Goal: Find specific page/section: Find specific page/section

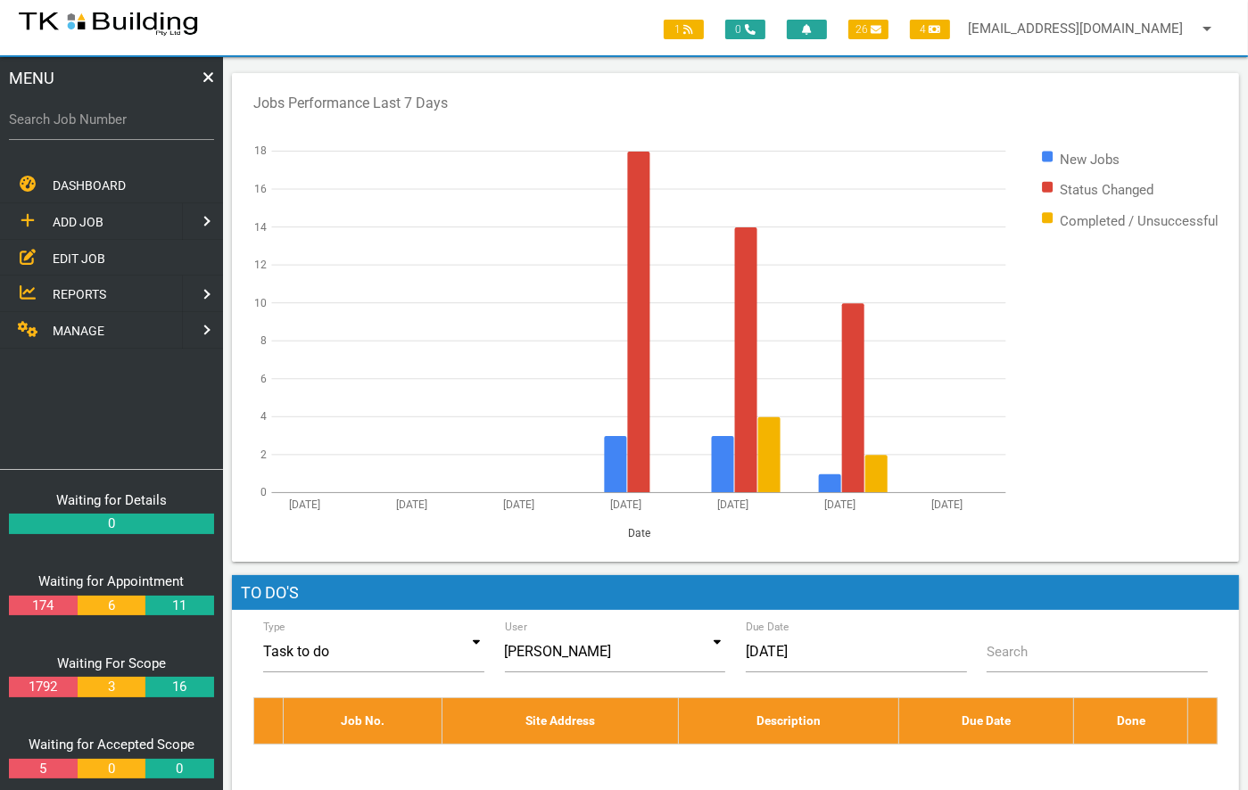
click at [68, 256] on span "EDIT JOB" at bounding box center [79, 258] width 53 height 14
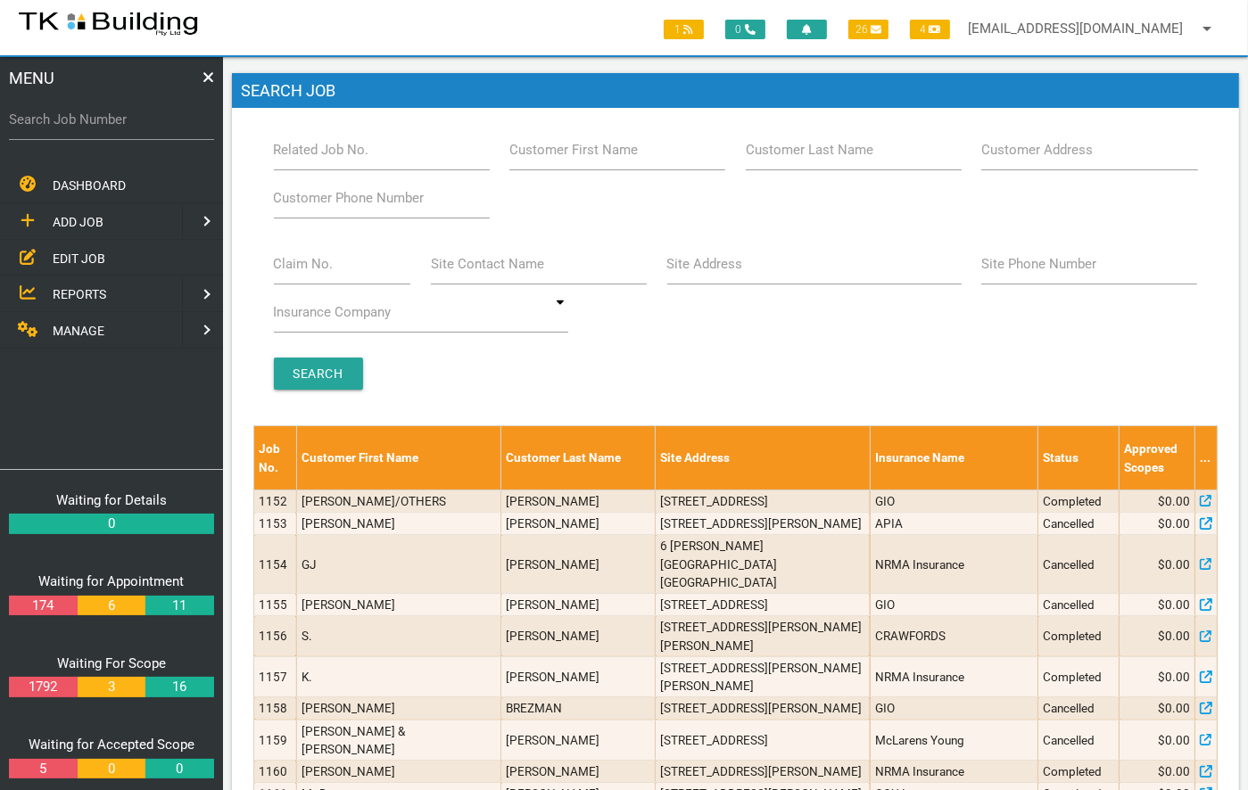
click at [678, 268] on label "Site Address" at bounding box center [705, 264] width 76 height 21
click at [678, 268] on input "Site Address" at bounding box center [814, 264] width 294 height 41
type input "4 Ravenshaw"
click at [323, 367] on input "Search" at bounding box center [318, 374] width 89 height 32
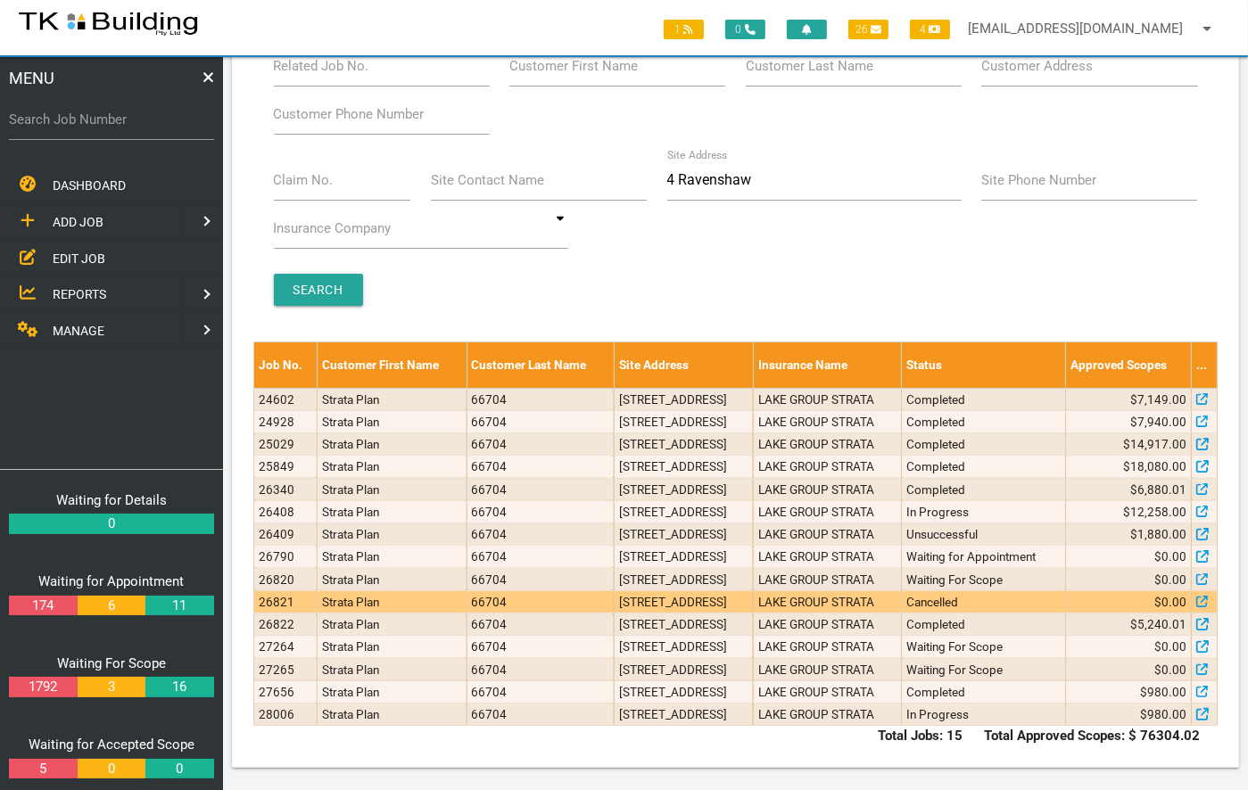
scroll to position [301, 0]
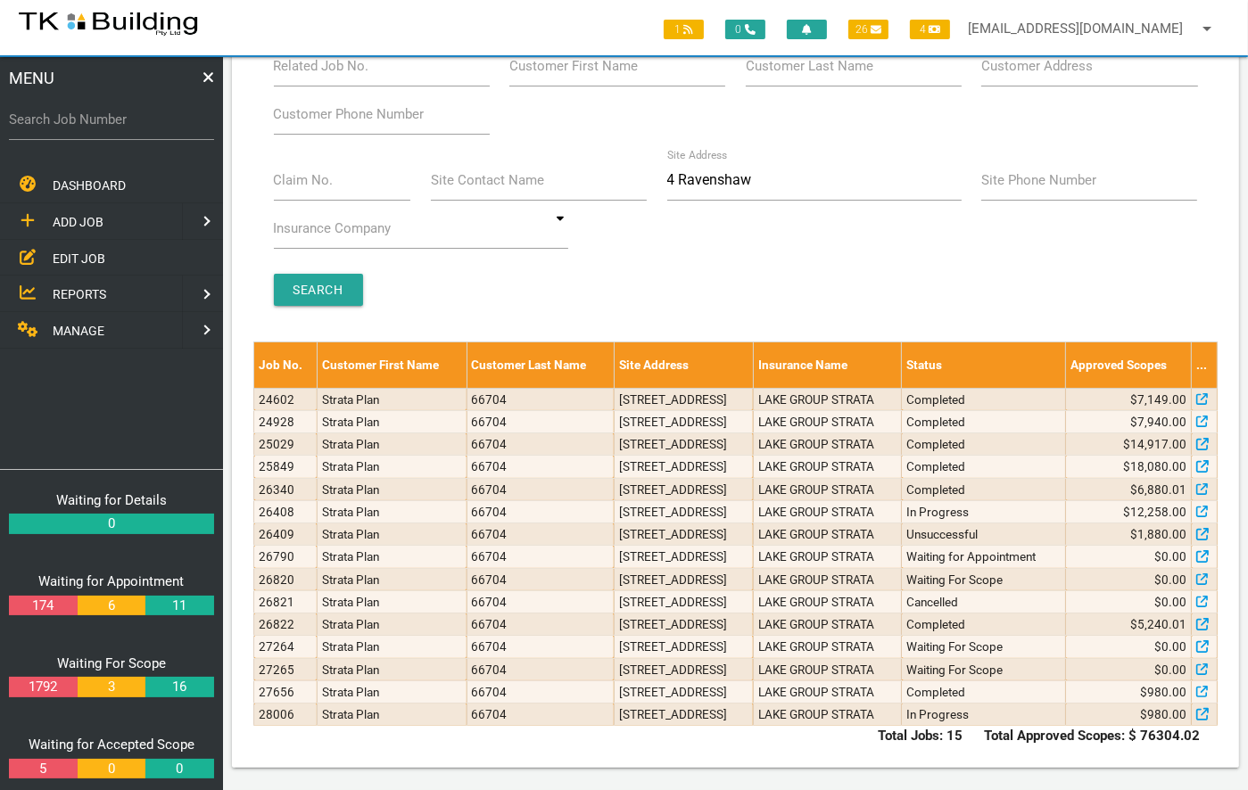
click at [51, 388] on div "DASHBOARD ADD JOB EDIT JOB REPORTS MANAGE" at bounding box center [111, 318] width 223 height 302
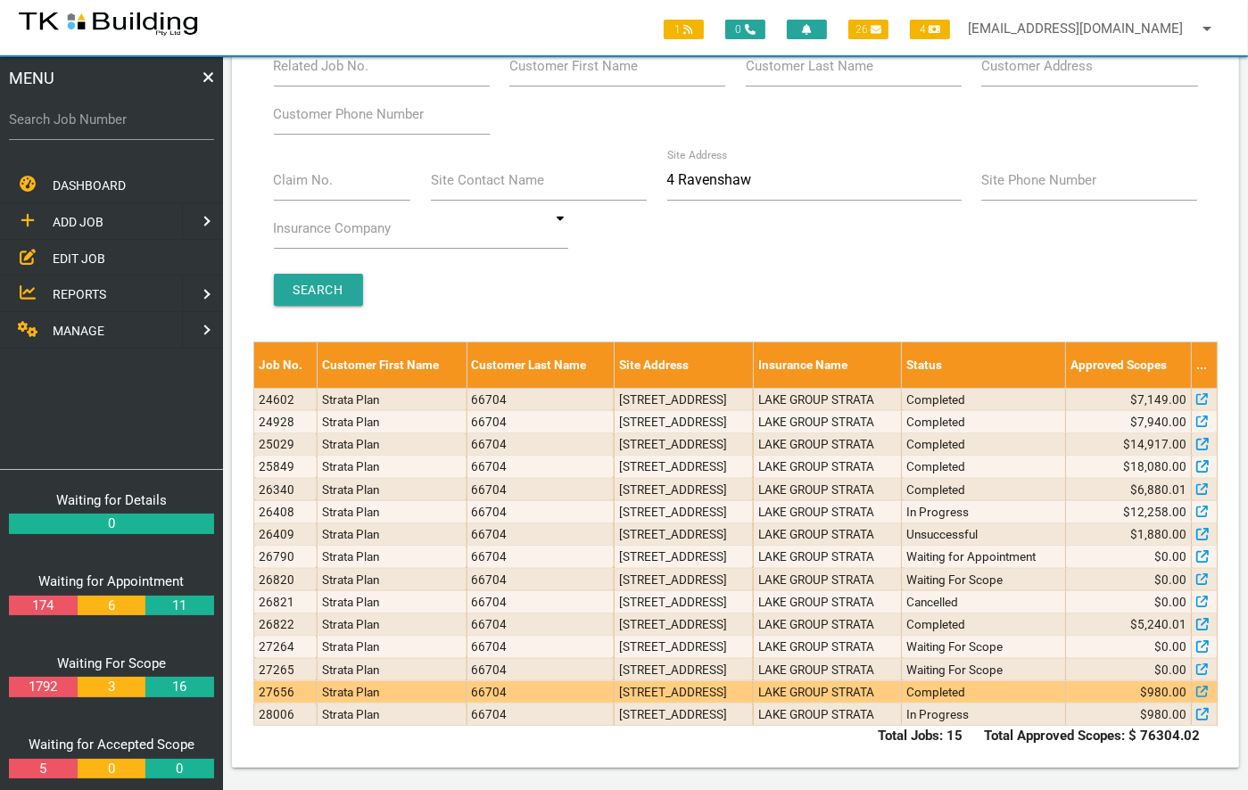
scroll to position [0, 0]
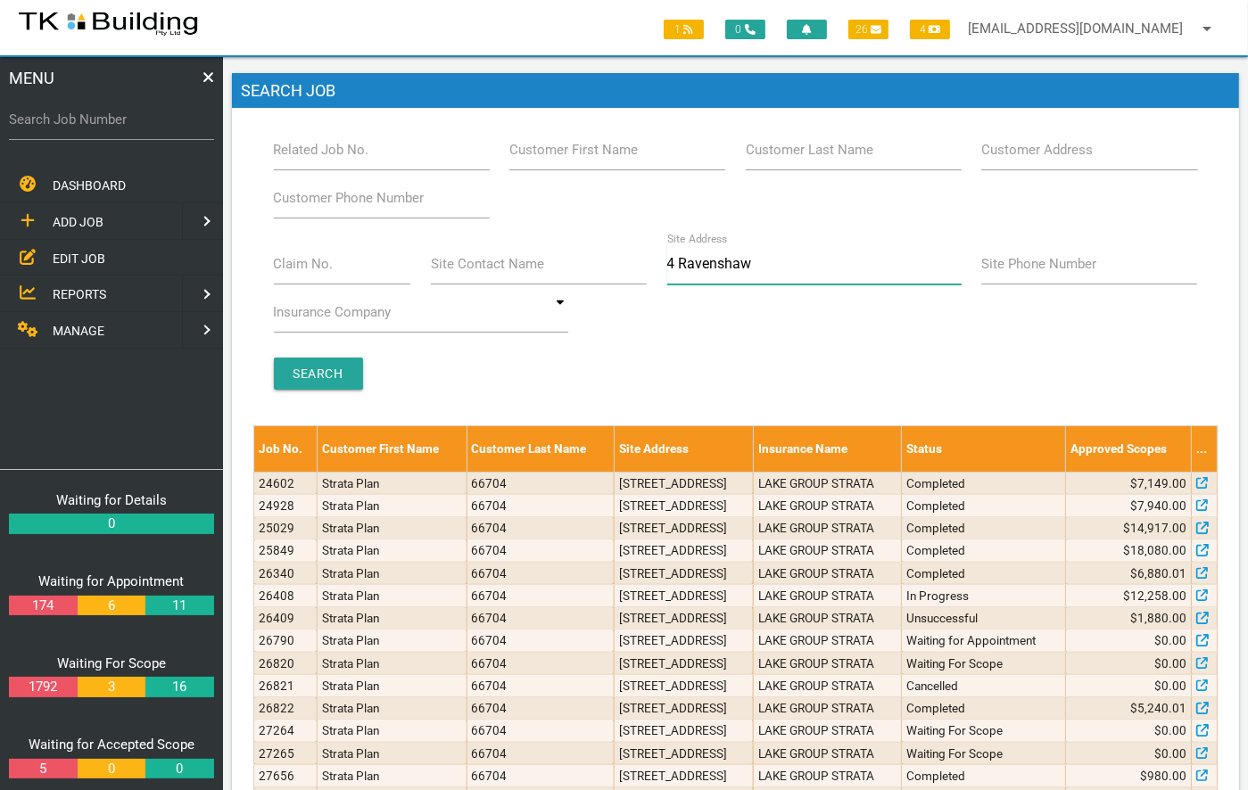
click at [778, 263] on input "4 Ravenshaw" at bounding box center [814, 264] width 294 height 41
type input "4"
click at [775, 146] on label "Customer Last Name" at bounding box center [810, 150] width 128 height 21
click at [775, 146] on input "Customer Last Name" at bounding box center [854, 149] width 216 height 41
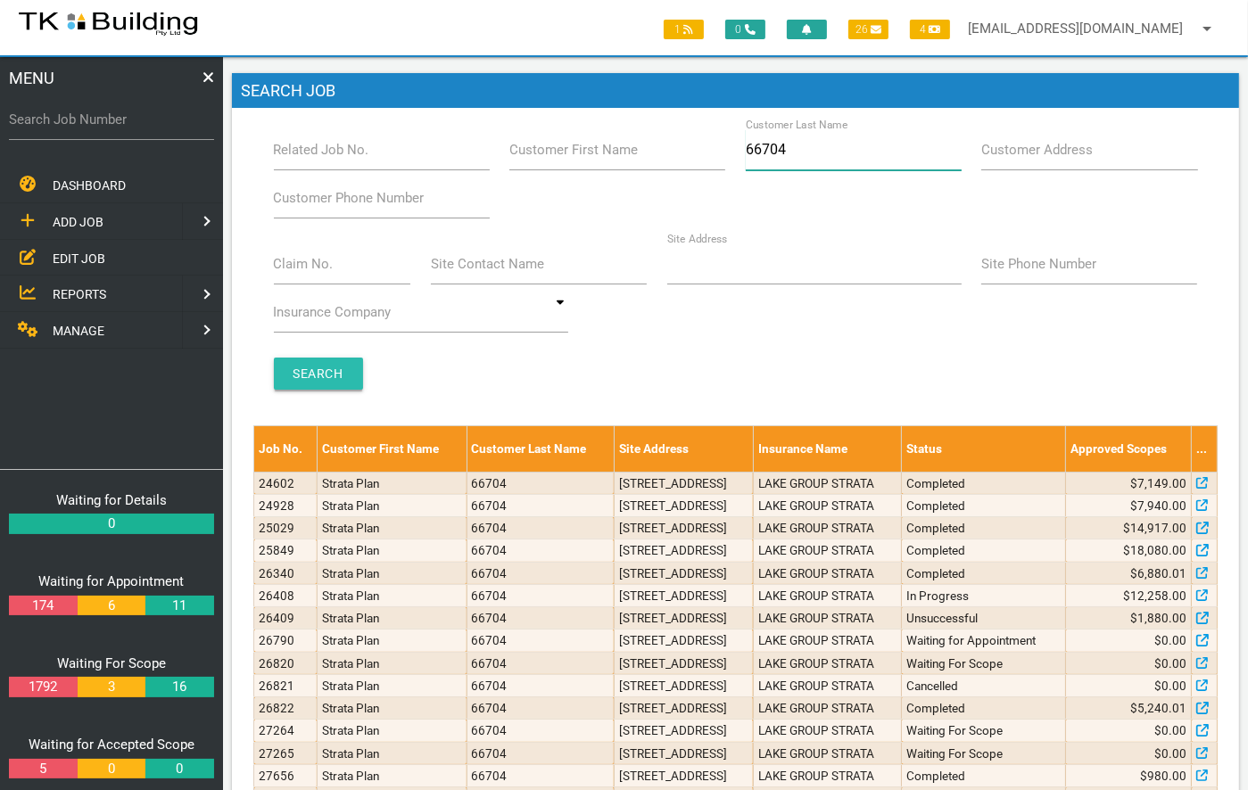
type input "66704"
click at [288, 368] on input "Search" at bounding box center [318, 374] width 89 height 32
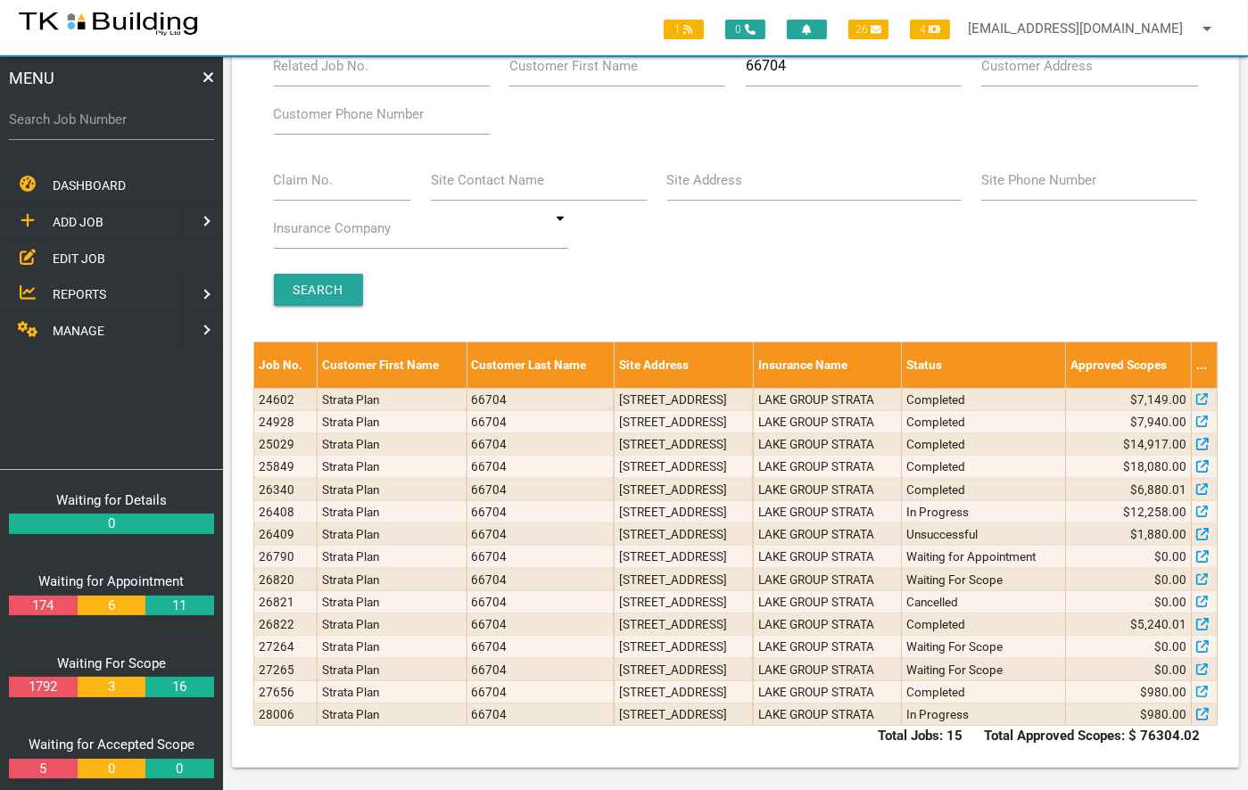
scroll to position [228, 0]
click at [78, 380] on div "DASHBOARD ADD JOB EDIT JOB REPORTS MANAGE" at bounding box center [111, 318] width 223 height 302
